Goal: Contribute content: Contribute content

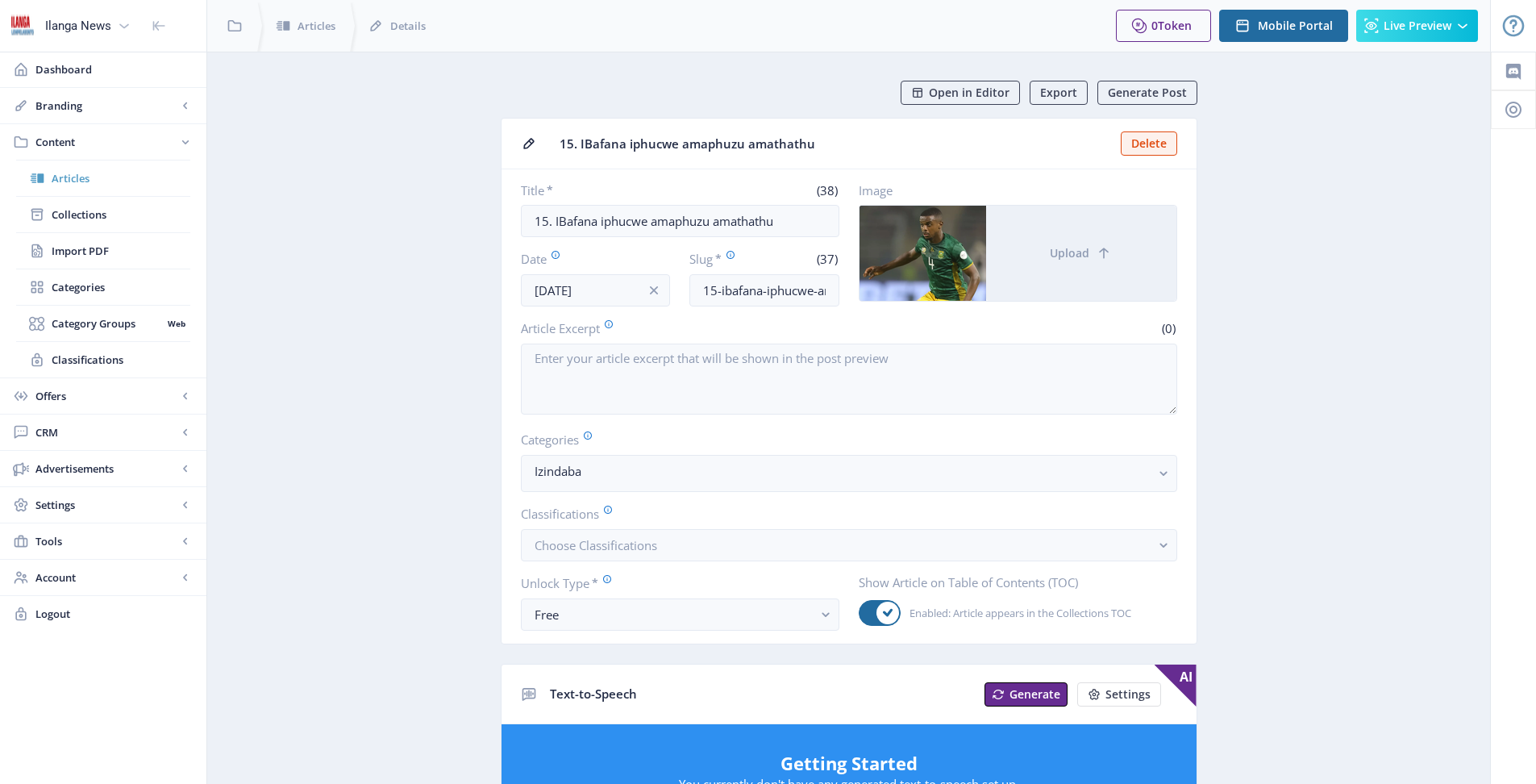
click at [70, 174] on span "Articles" at bounding box center [120, 178] width 138 height 16
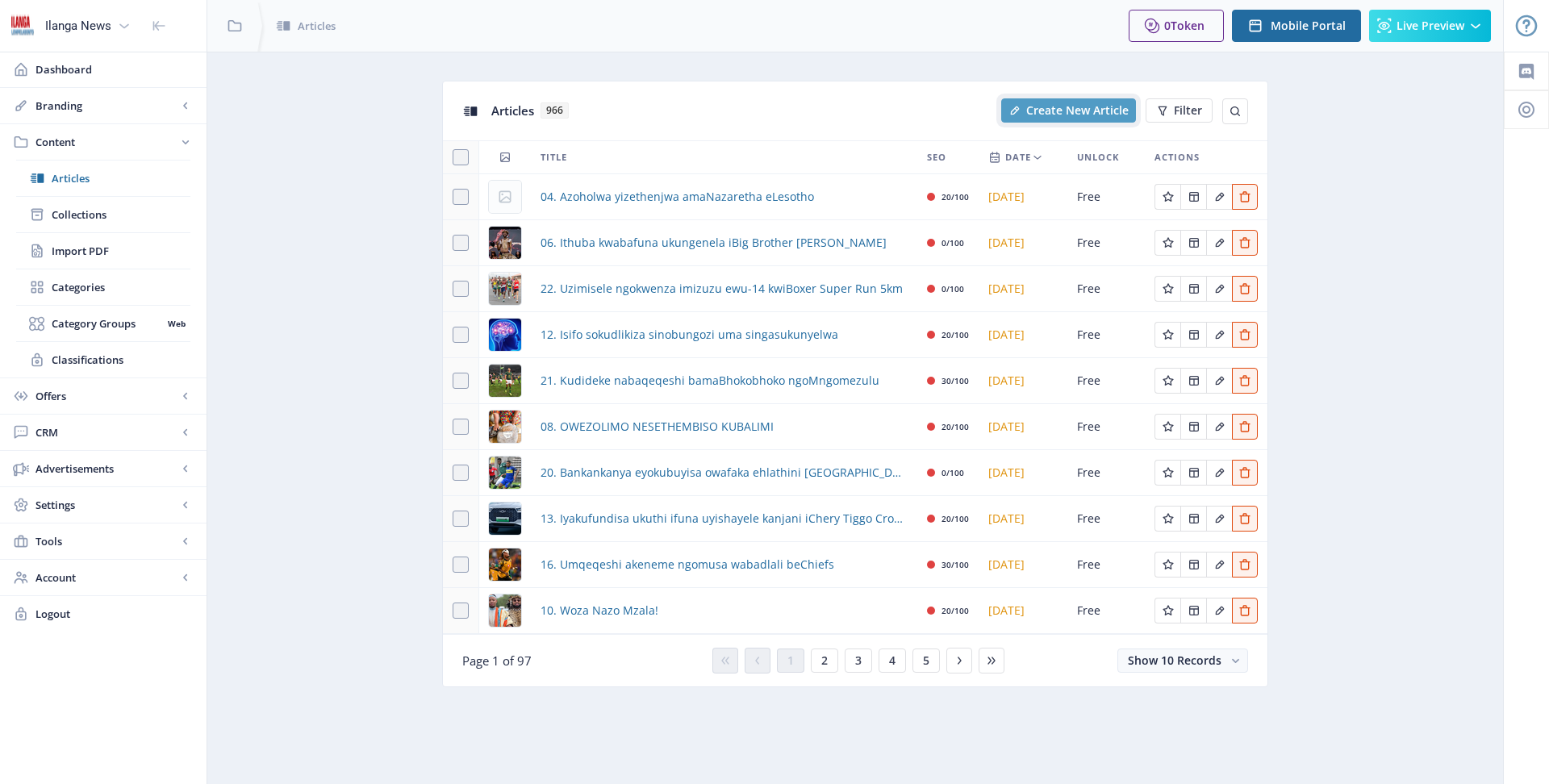
click at [1018, 107] on icon "New page" at bounding box center [1015, 110] width 9 height 9
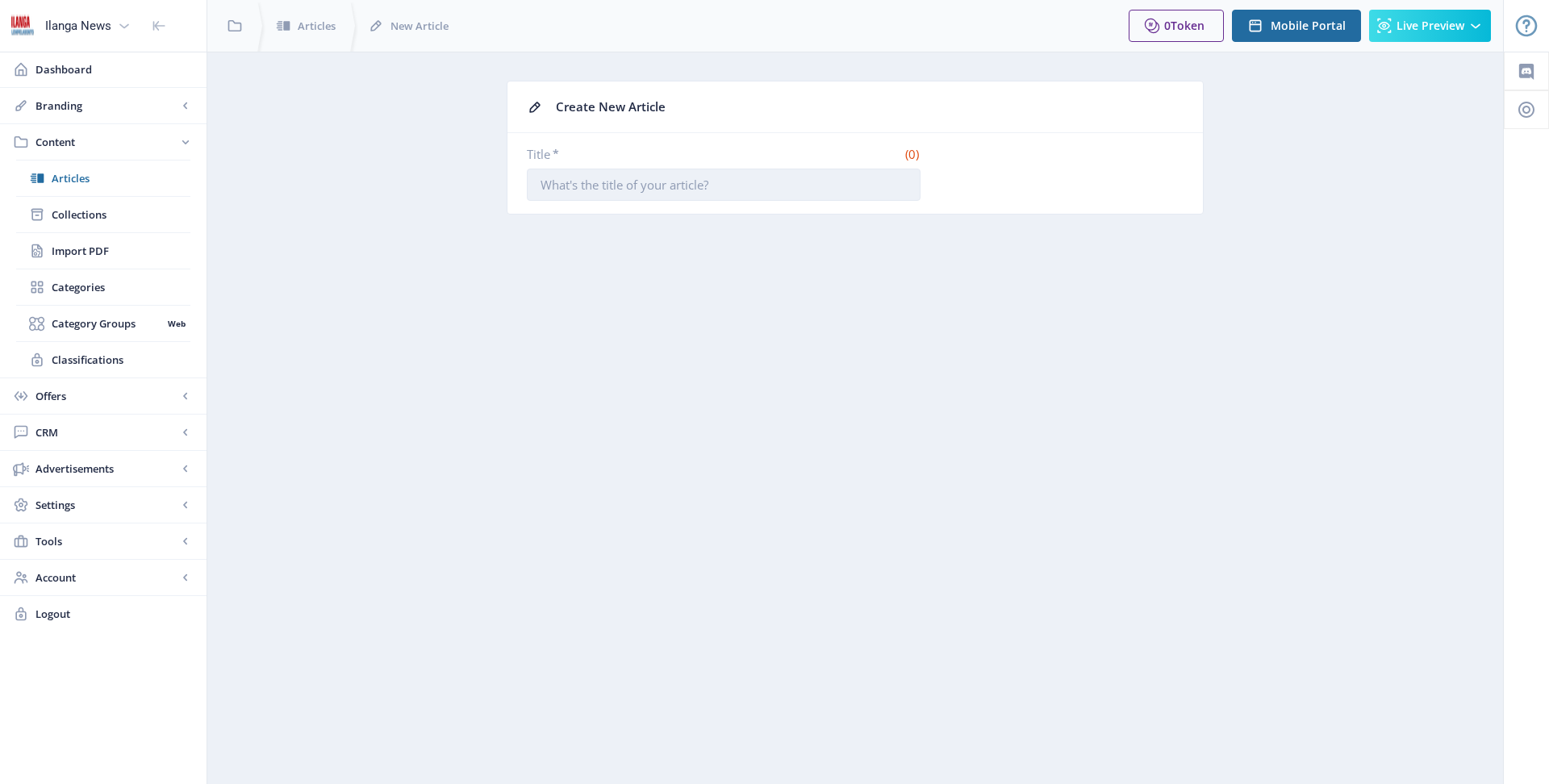
click at [794, 174] on input "Title *" at bounding box center [723, 185] width 394 height 32
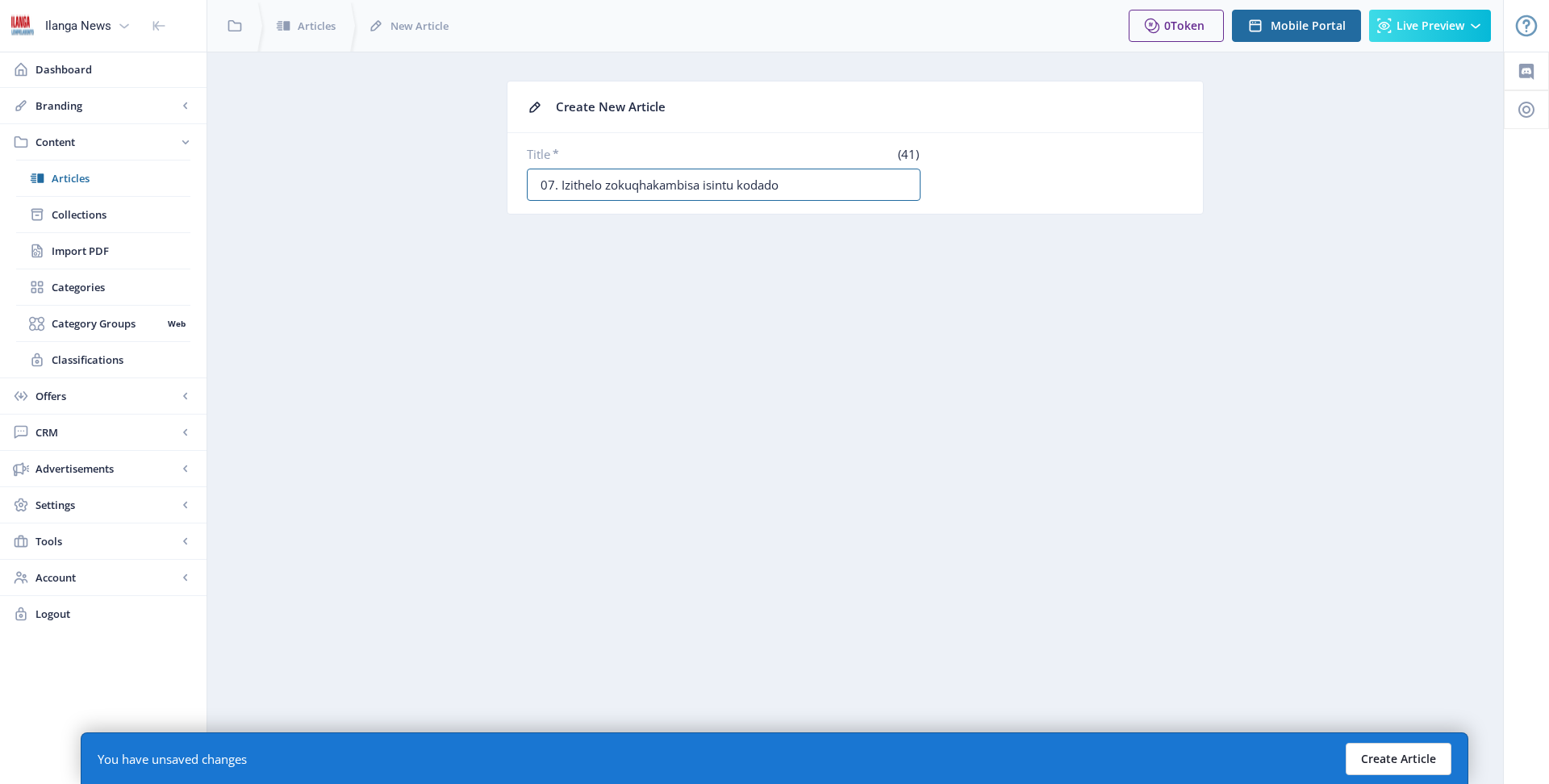
type input "07. Izithelo zokuqhakambisa isintu kodado"
click at [1405, 764] on button "Create Article" at bounding box center [1398, 759] width 106 height 32
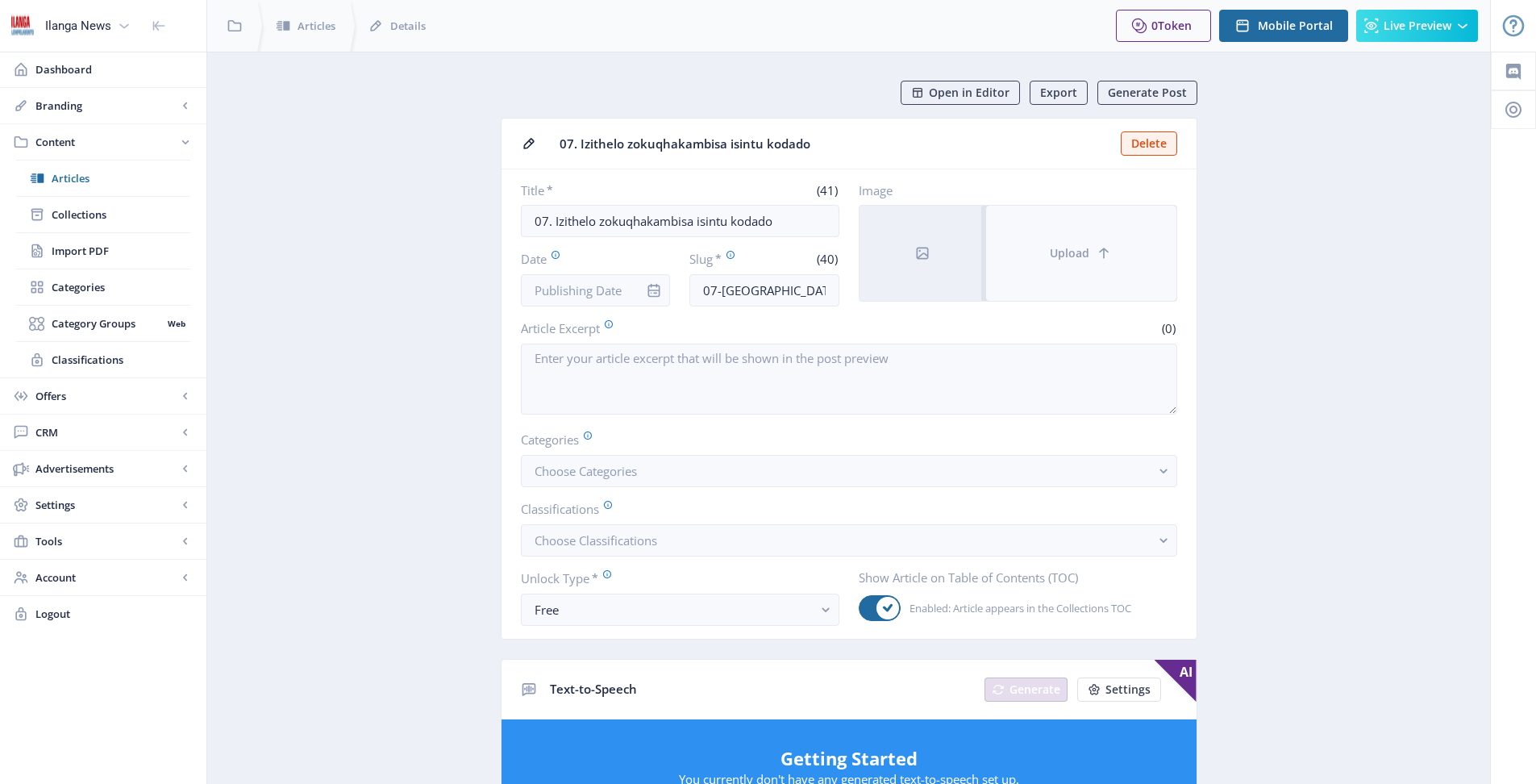
click at [1059, 248] on span "Upload" at bounding box center [1070, 253] width 40 height 13
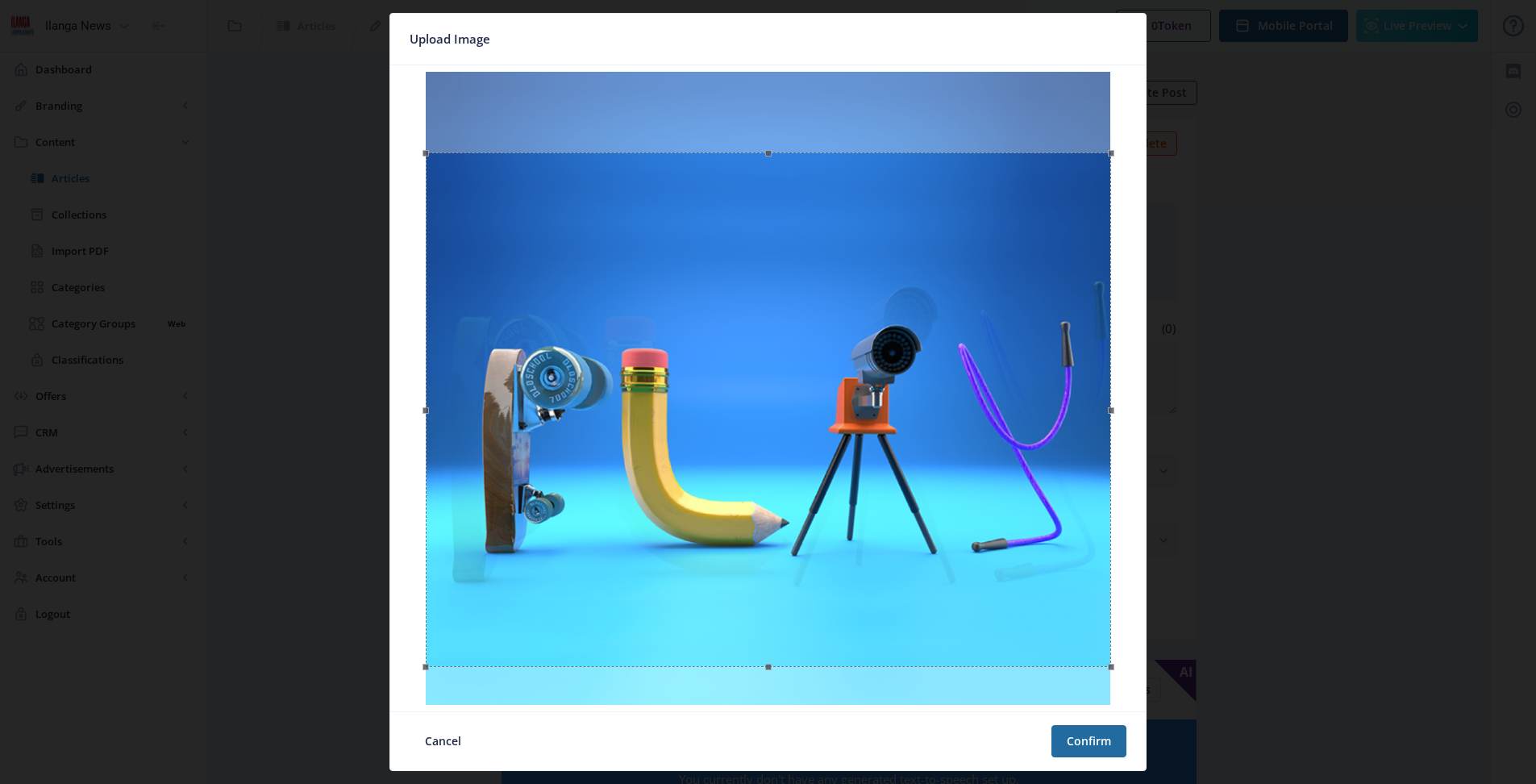
drag, startPoint x: 902, startPoint y: 242, endPoint x: 931, endPoint y: 322, distance: 85.1
click at [931, 322] on div at bounding box center [768, 410] width 685 height 515
click at [1076, 743] on button "Confirm" at bounding box center [1089, 741] width 75 height 32
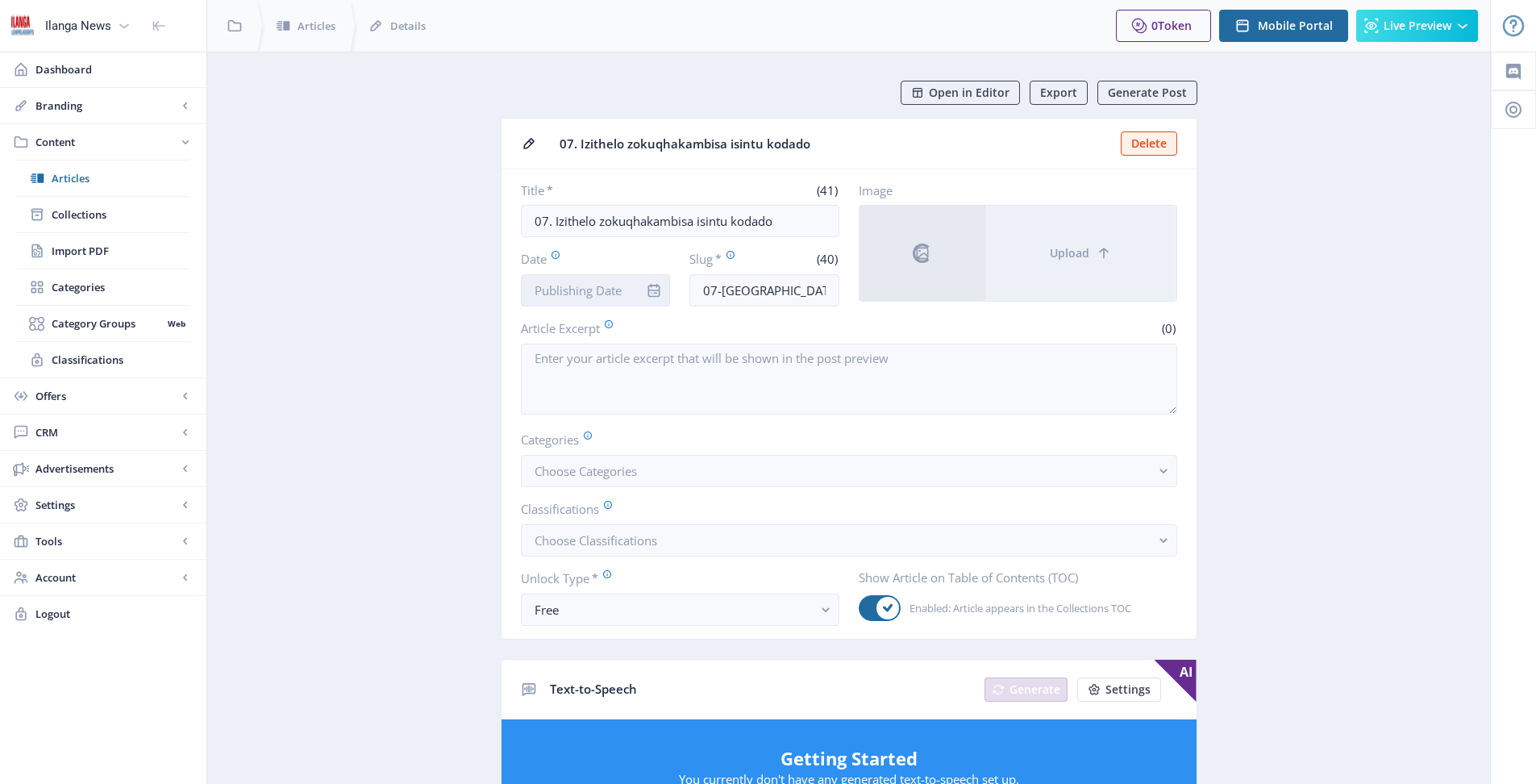
click at [592, 289] on input "Date" at bounding box center [596, 290] width 150 height 32
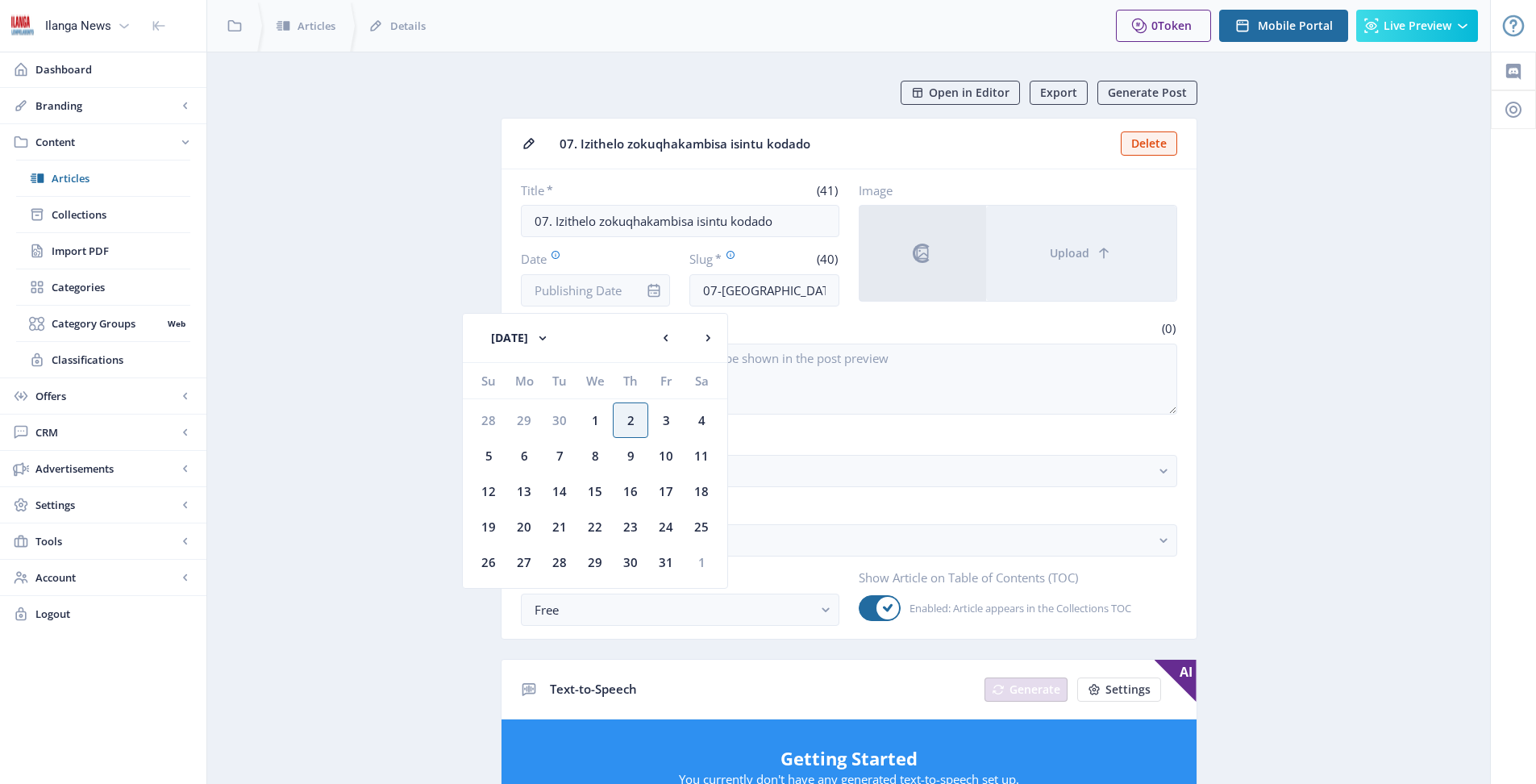
click at [670, 421] on div "3" at bounding box center [666, 419] width 35 height 35
type input "[DATE]"
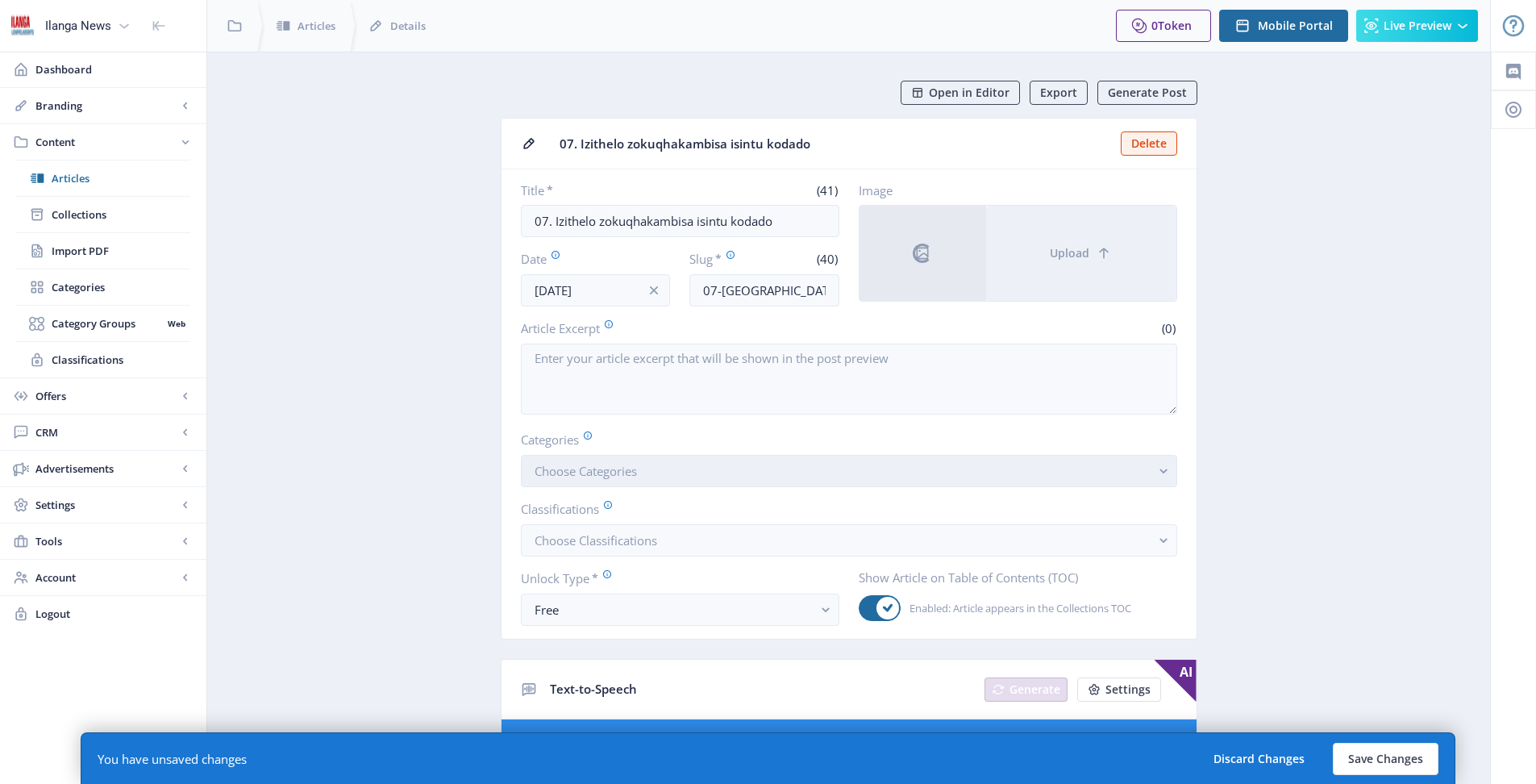
click at [634, 479] on button "Choose Categories" at bounding box center [849, 471] width 657 height 32
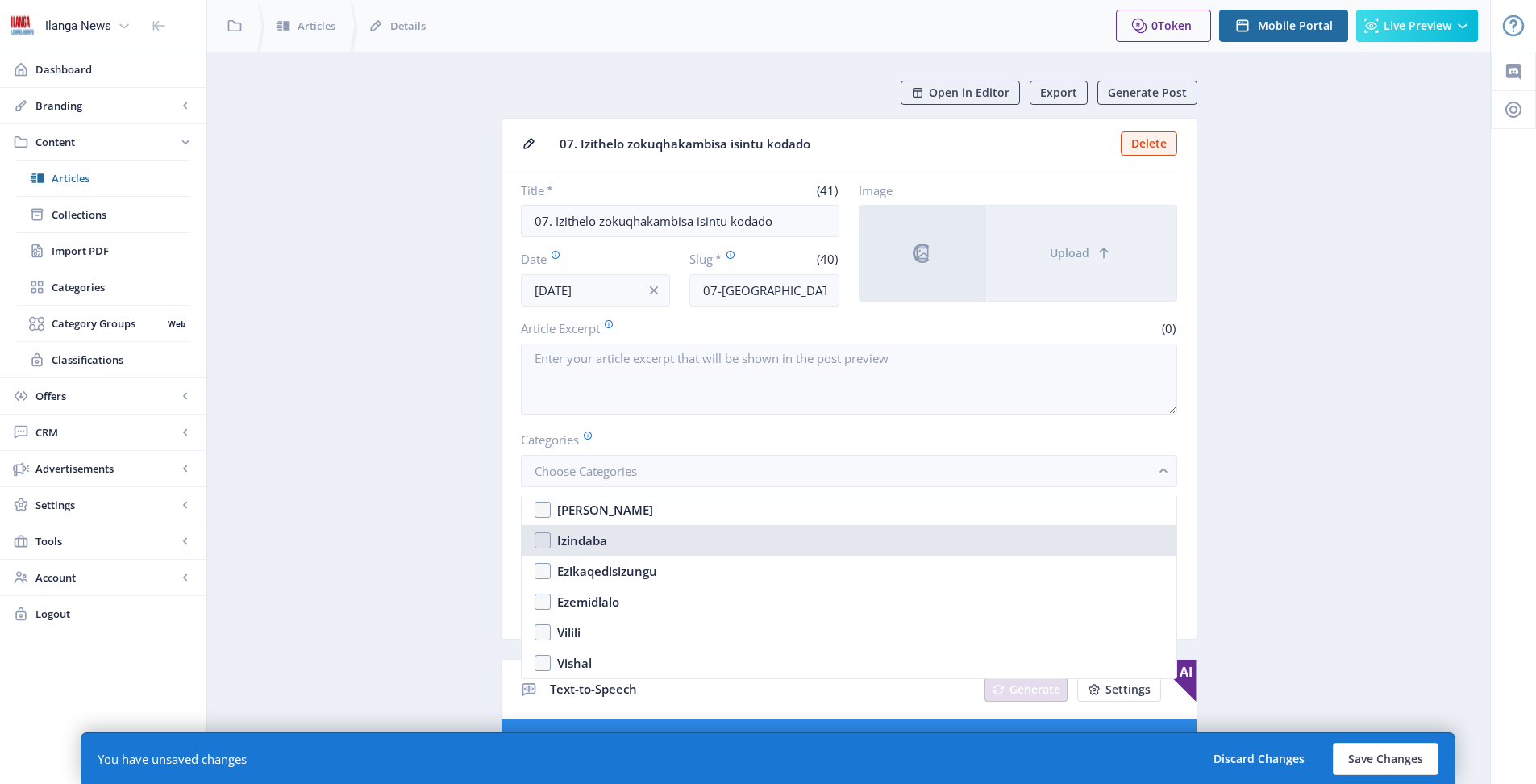
click at [609, 543] on nb-option "Izindaba" at bounding box center [849, 540] width 655 height 31
checkbox input "true"
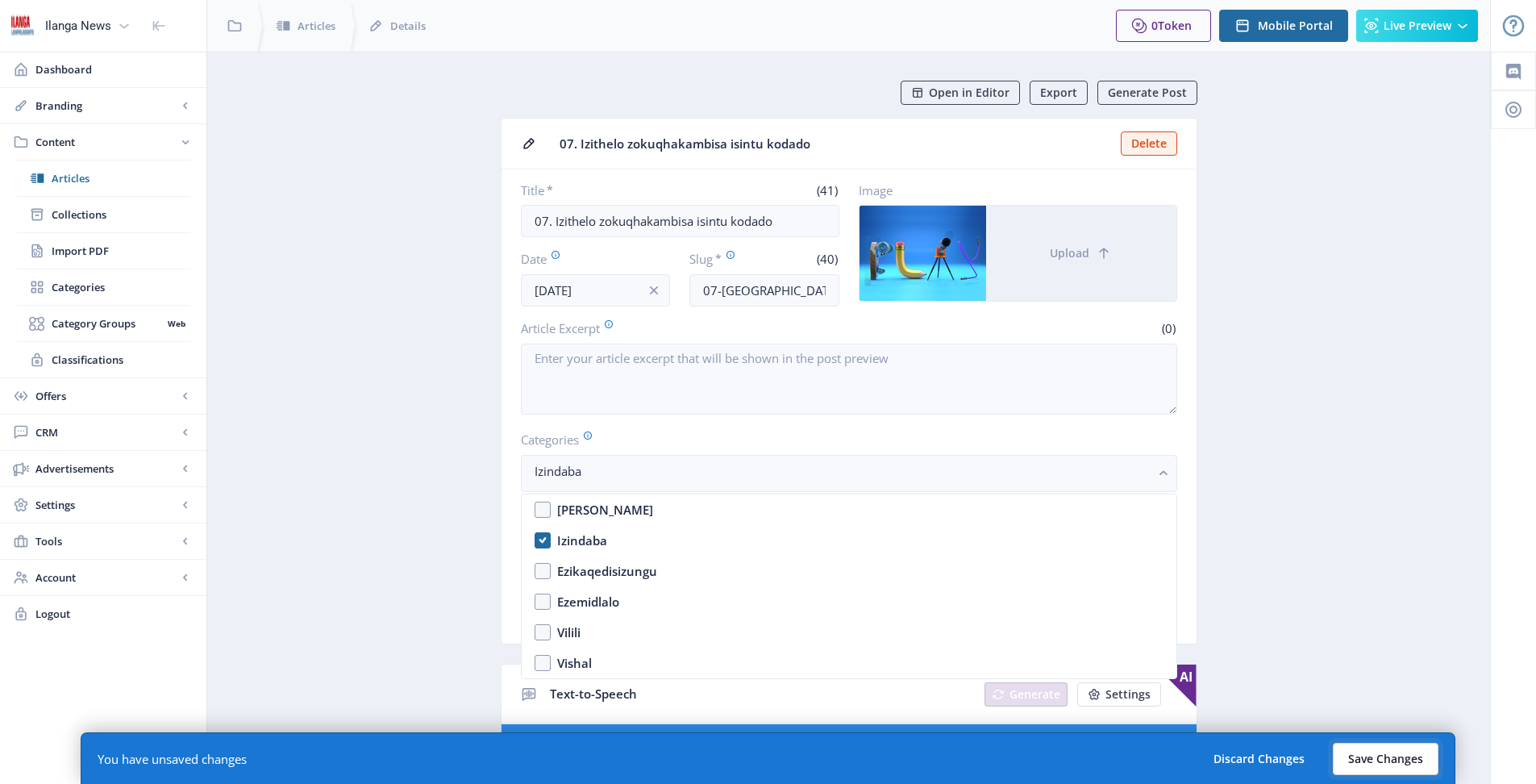
click at [1399, 755] on button "Save Changes" at bounding box center [1386, 759] width 106 height 32
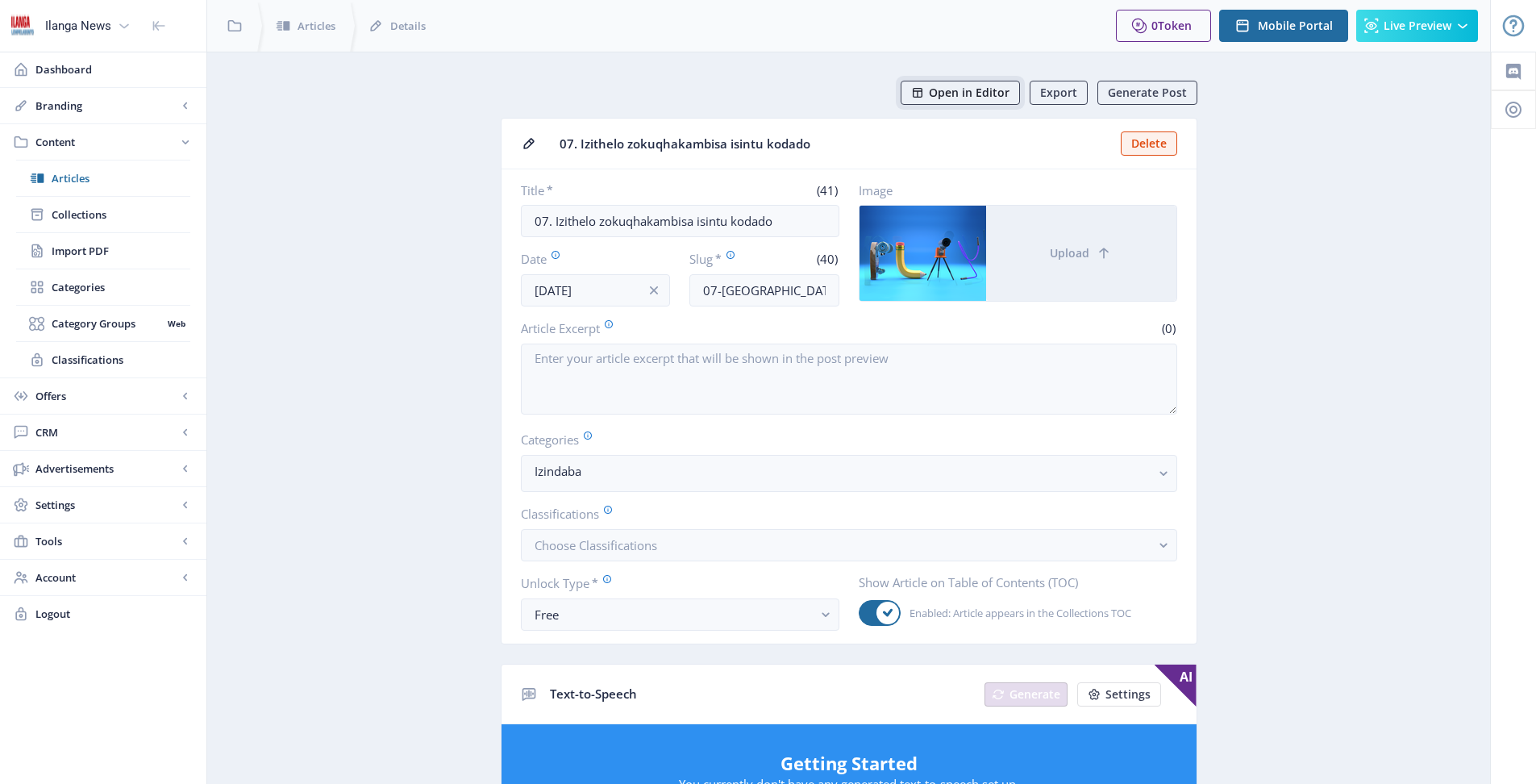
click at [989, 92] on span "Open in Editor" at bounding box center [969, 92] width 81 height 13
